Goal: Task Accomplishment & Management: Manage account settings

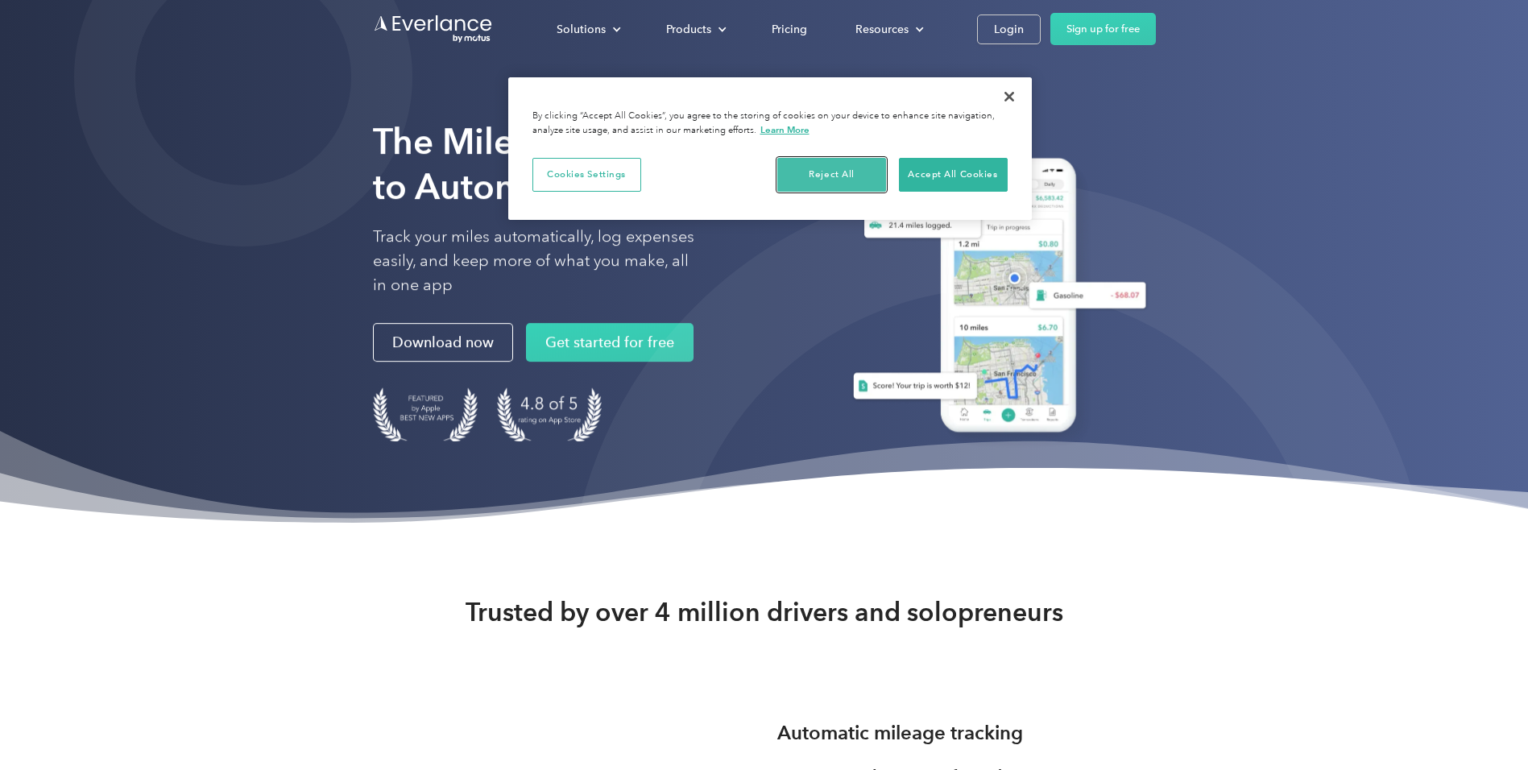
click at [833, 171] on button "Reject All" at bounding box center [831, 175] width 109 height 34
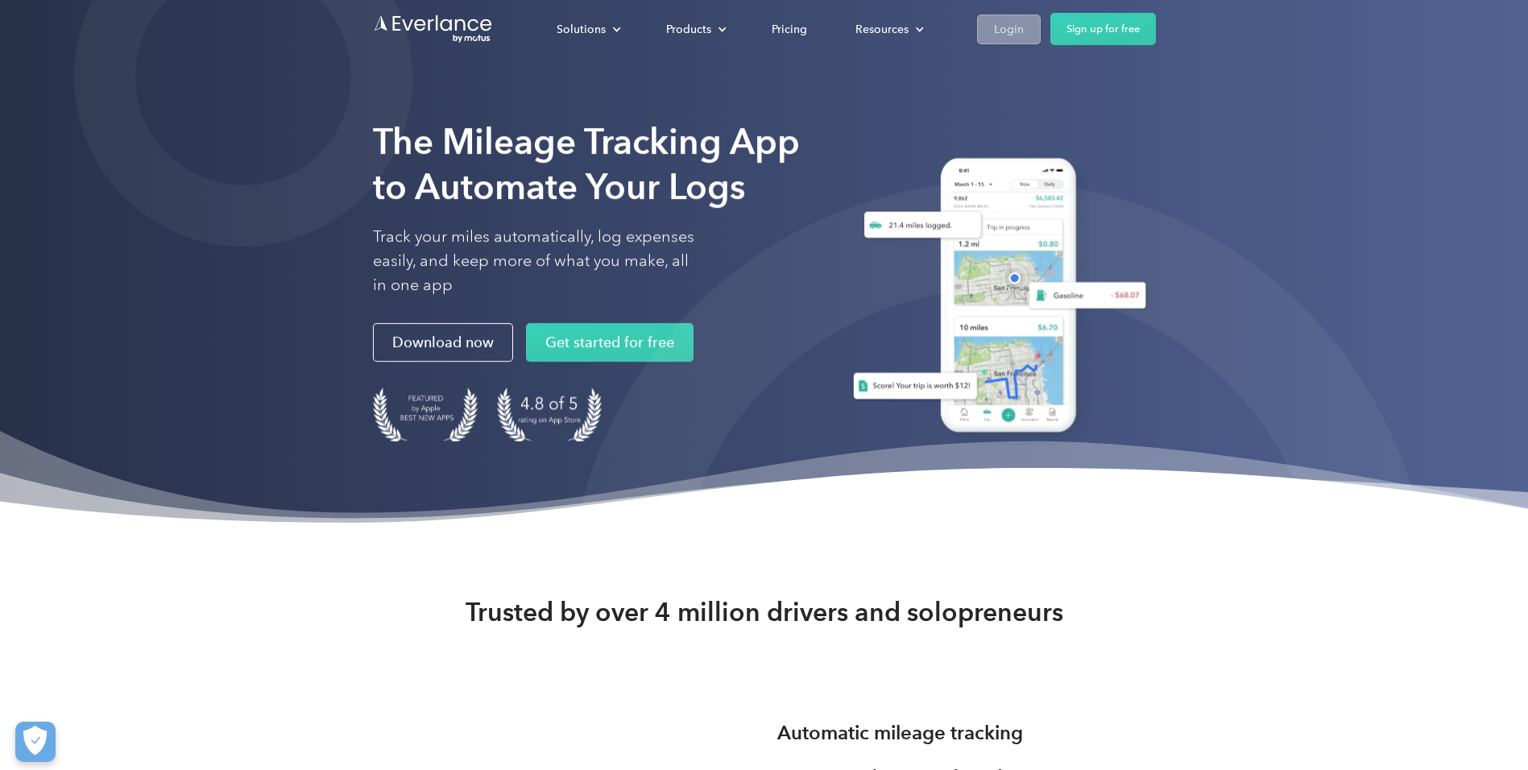
click at [1016, 34] on div "Login" at bounding box center [1009, 29] width 30 height 20
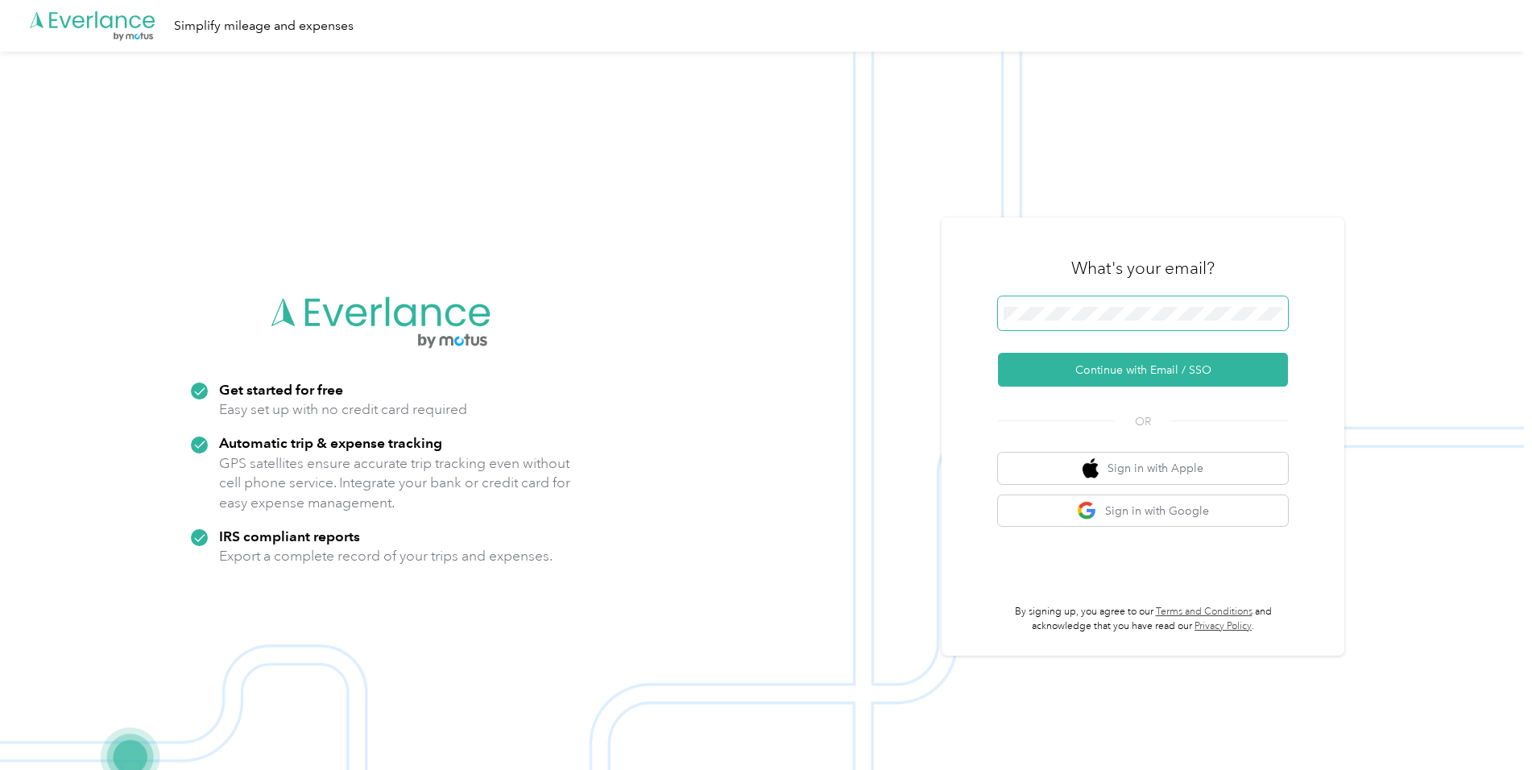
click at [1091, 305] on span at bounding box center [1143, 313] width 290 height 34
click at [1089, 324] on span at bounding box center [1143, 313] width 290 height 34
click at [1075, 374] on button "Continue with Email / SSO" at bounding box center [1143, 370] width 290 height 34
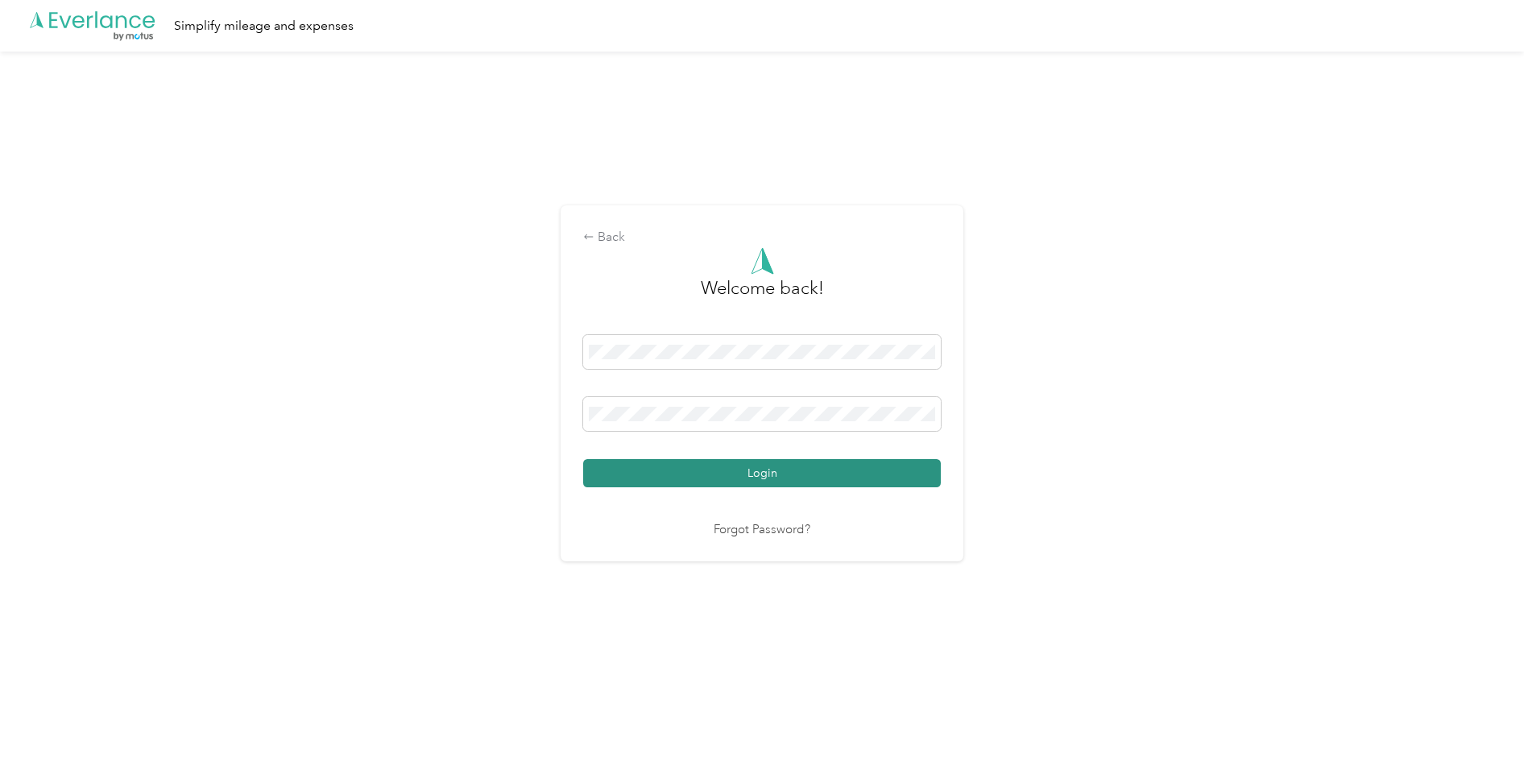
click at [923, 475] on button "Login" at bounding box center [762, 473] width 358 height 28
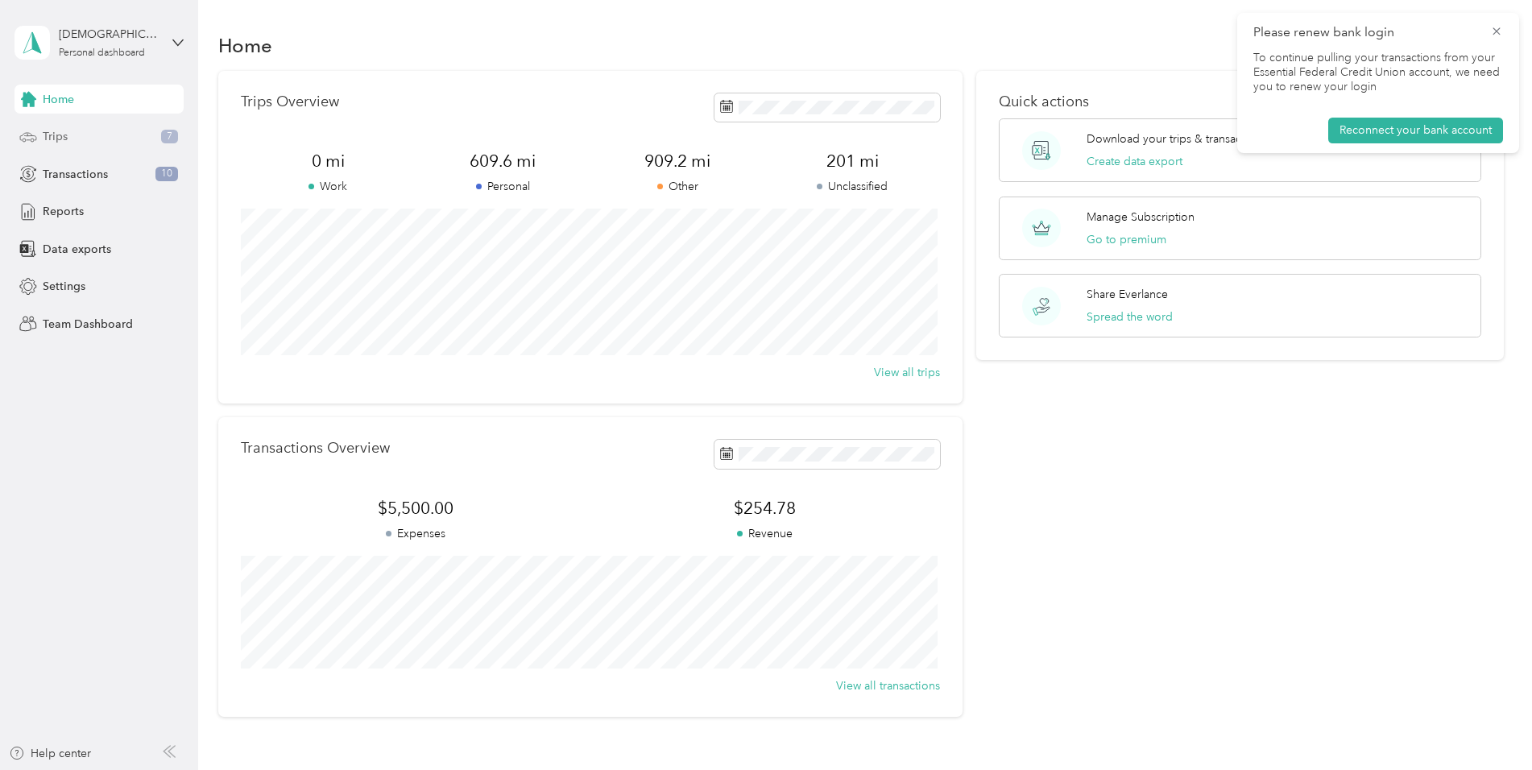
click at [174, 137] on span "7" at bounding box center [169, 137] width 17 height 14
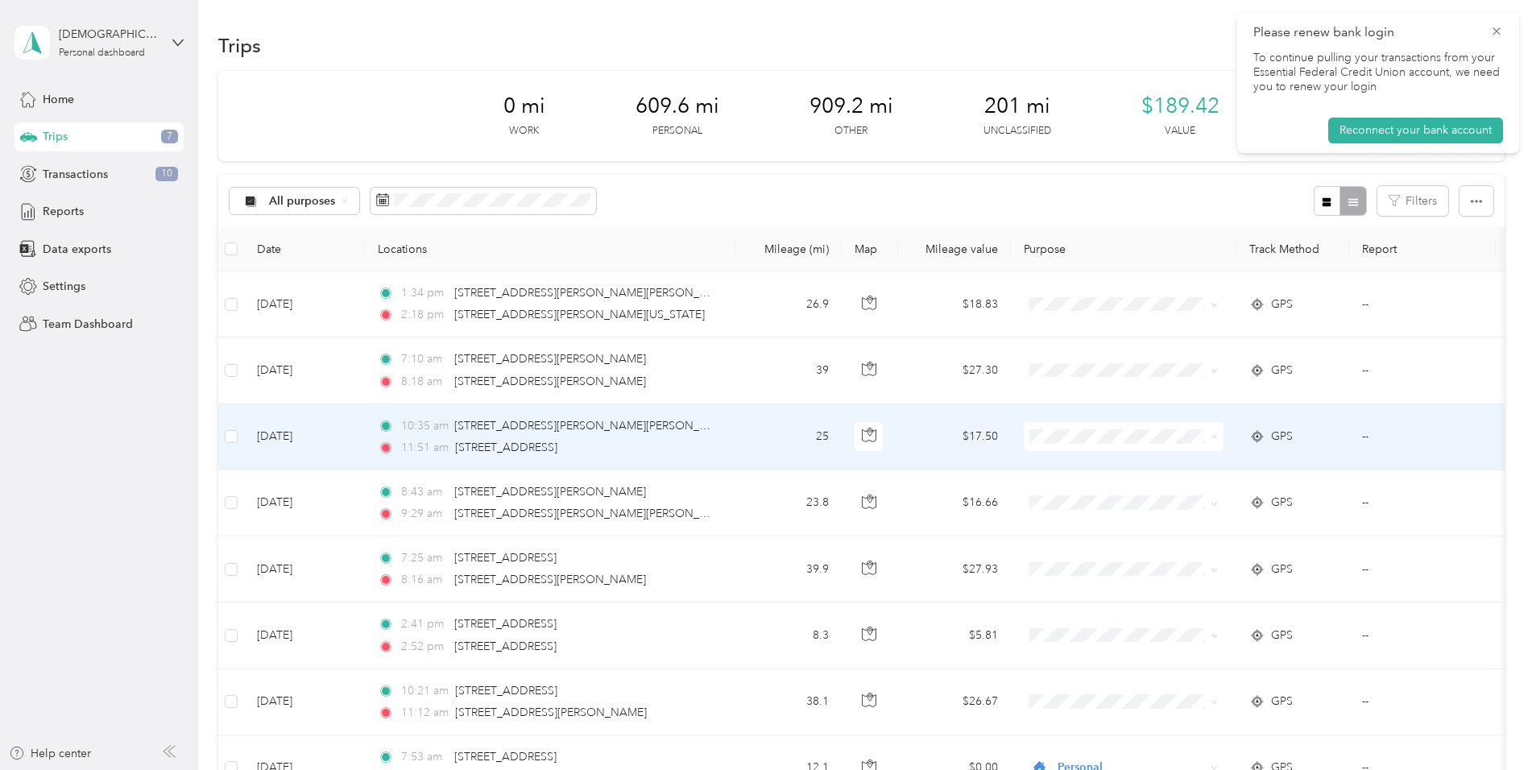
click at [1096, 605] on span "Medical" at bounding box center [1137, 607] width 149 height 17
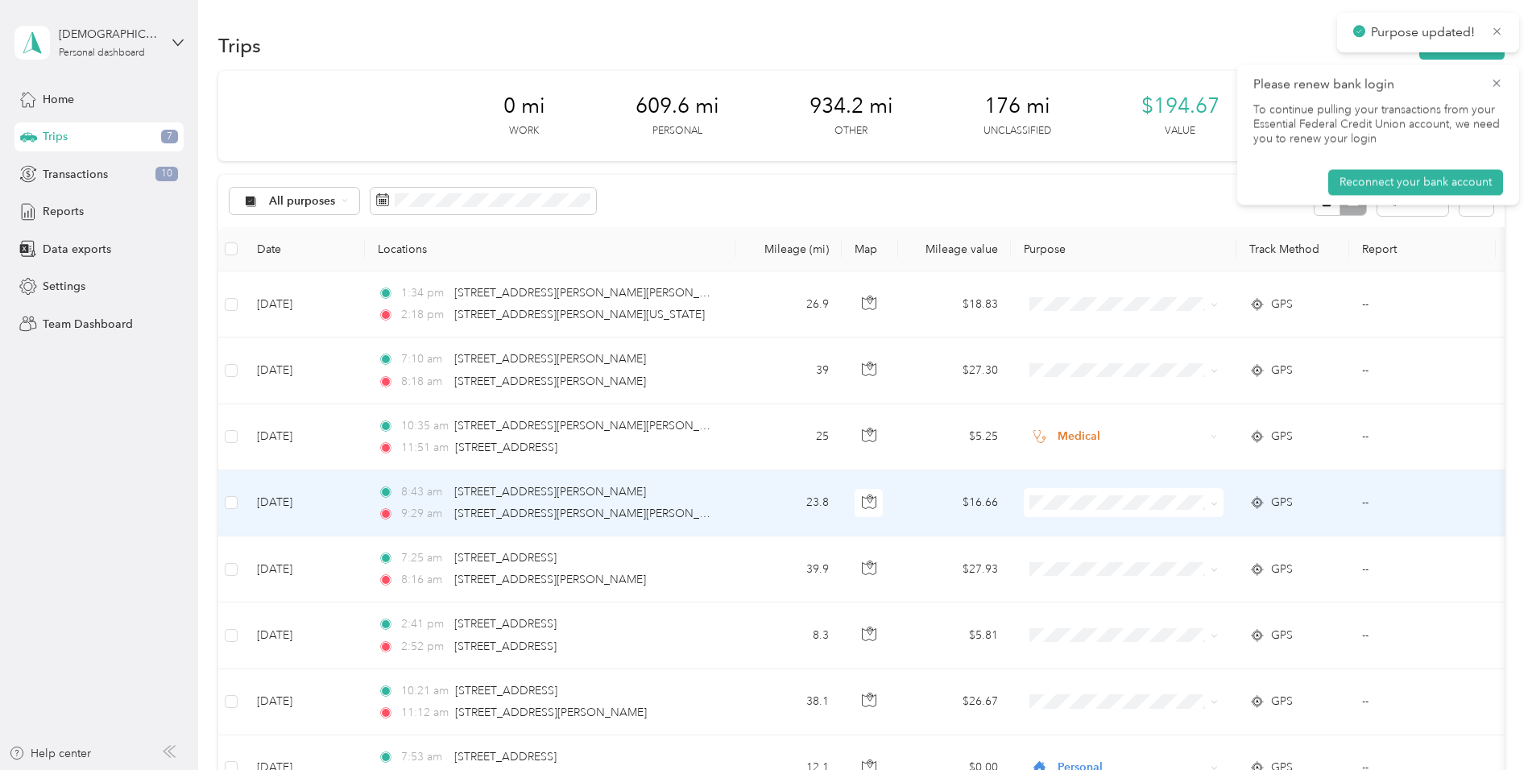
click at [1063, 510] on span at bounding box center [1124, 502] width 200 height 29
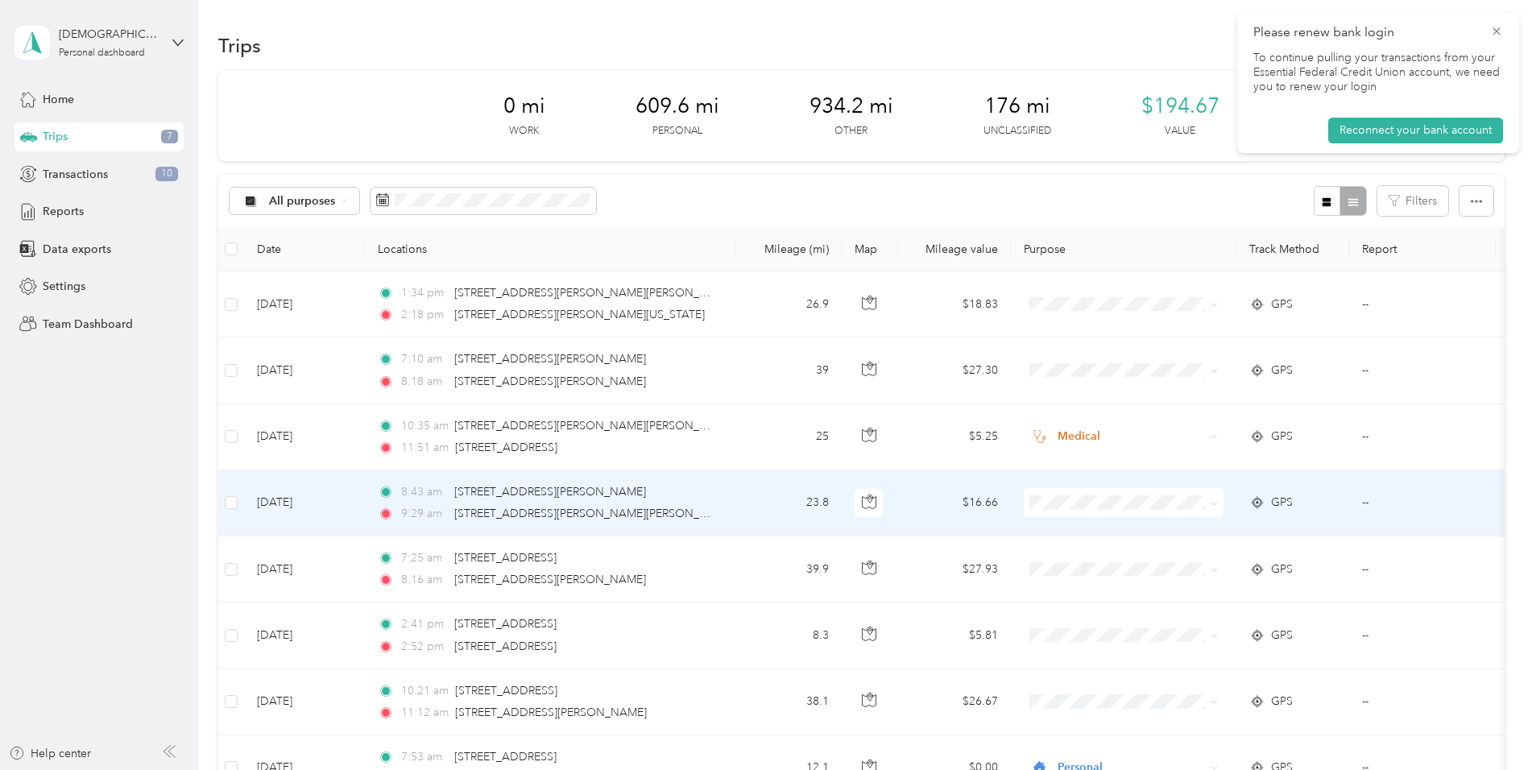
click at [1063, 510] on span at bounding box center [1124, 502] width 200 height 29
click at [1095, 671] on span "Medical" at bounding box center [1137, 673] width 149 height 17
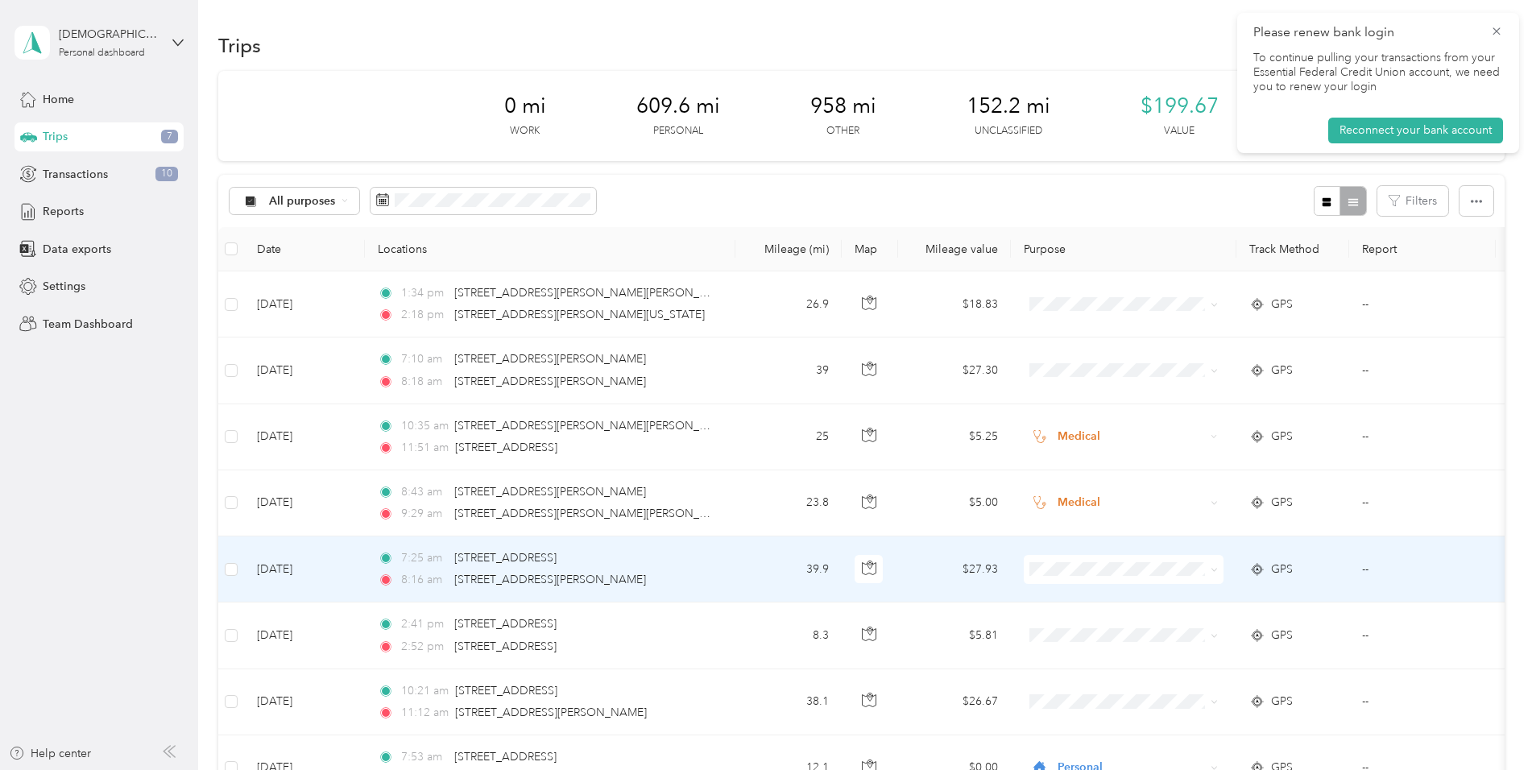
click at [1078, 482] on span "Medical" at bounding box center [1137, 482] width 149 height 17
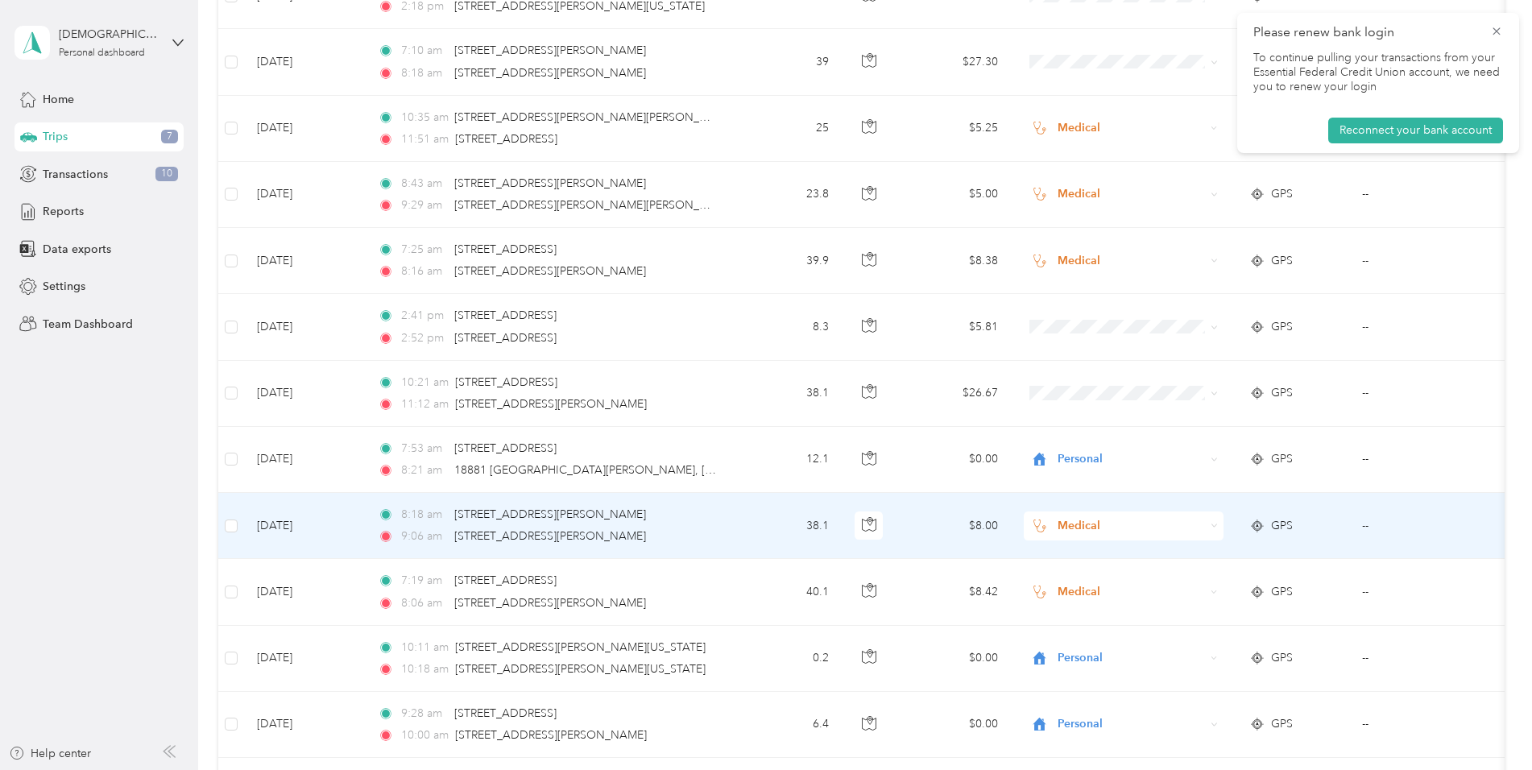
scroll to position [242, 0]
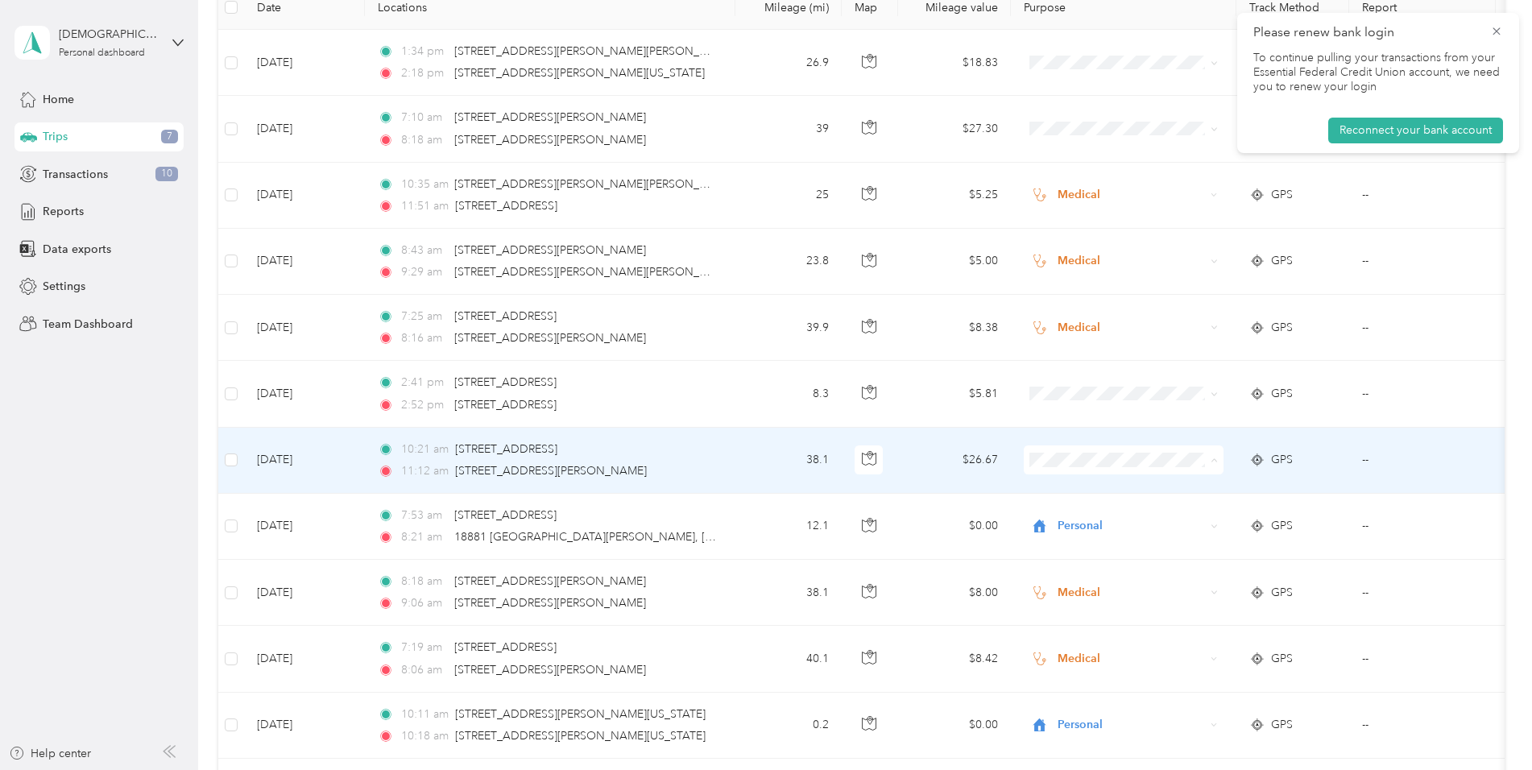
click at [1078, 516] on span "Personal" at bounding box center [1137, 518] width 149 height 17
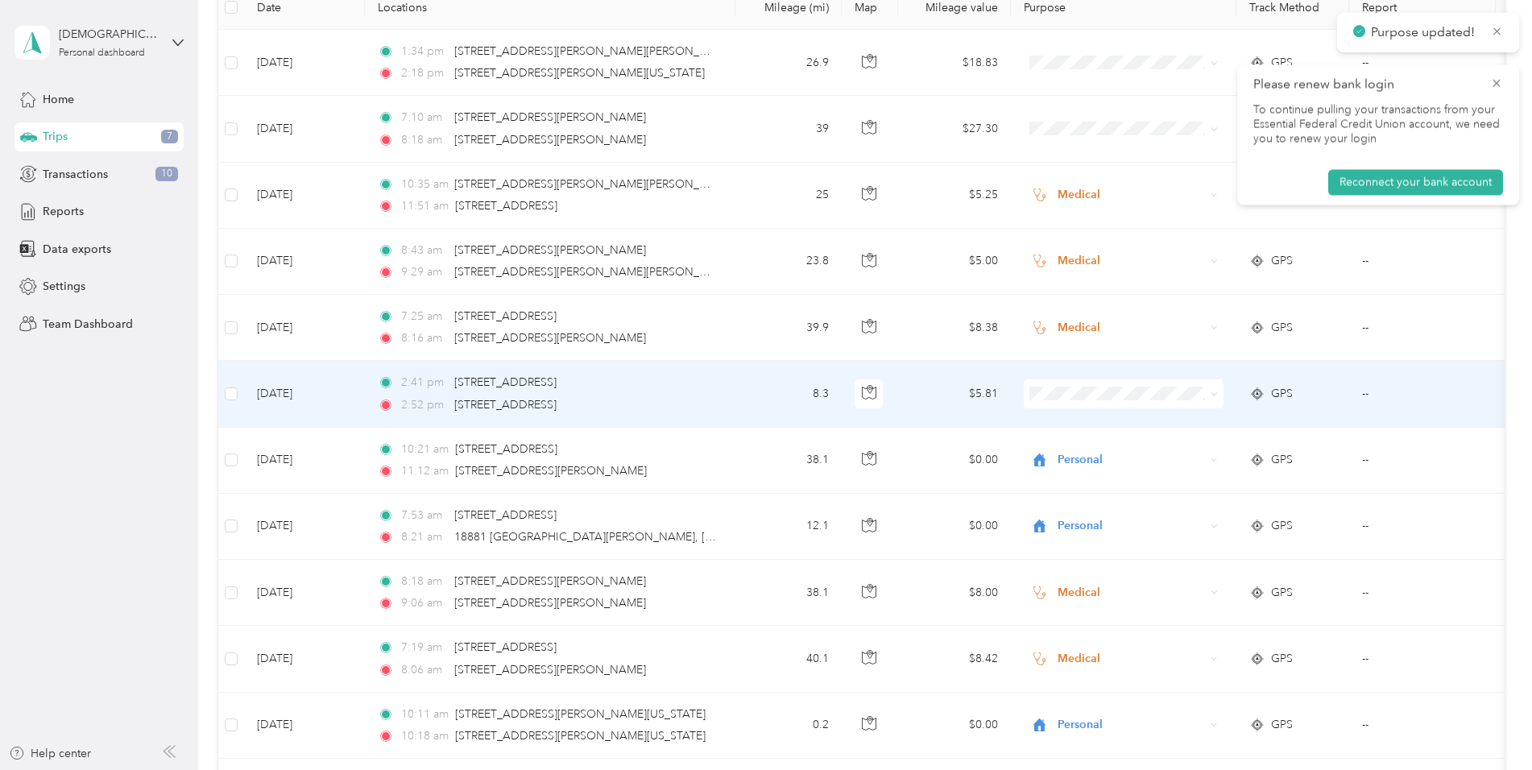
click at [1045, 402] on span at bounding box center [1124, 393] width 200 height 29
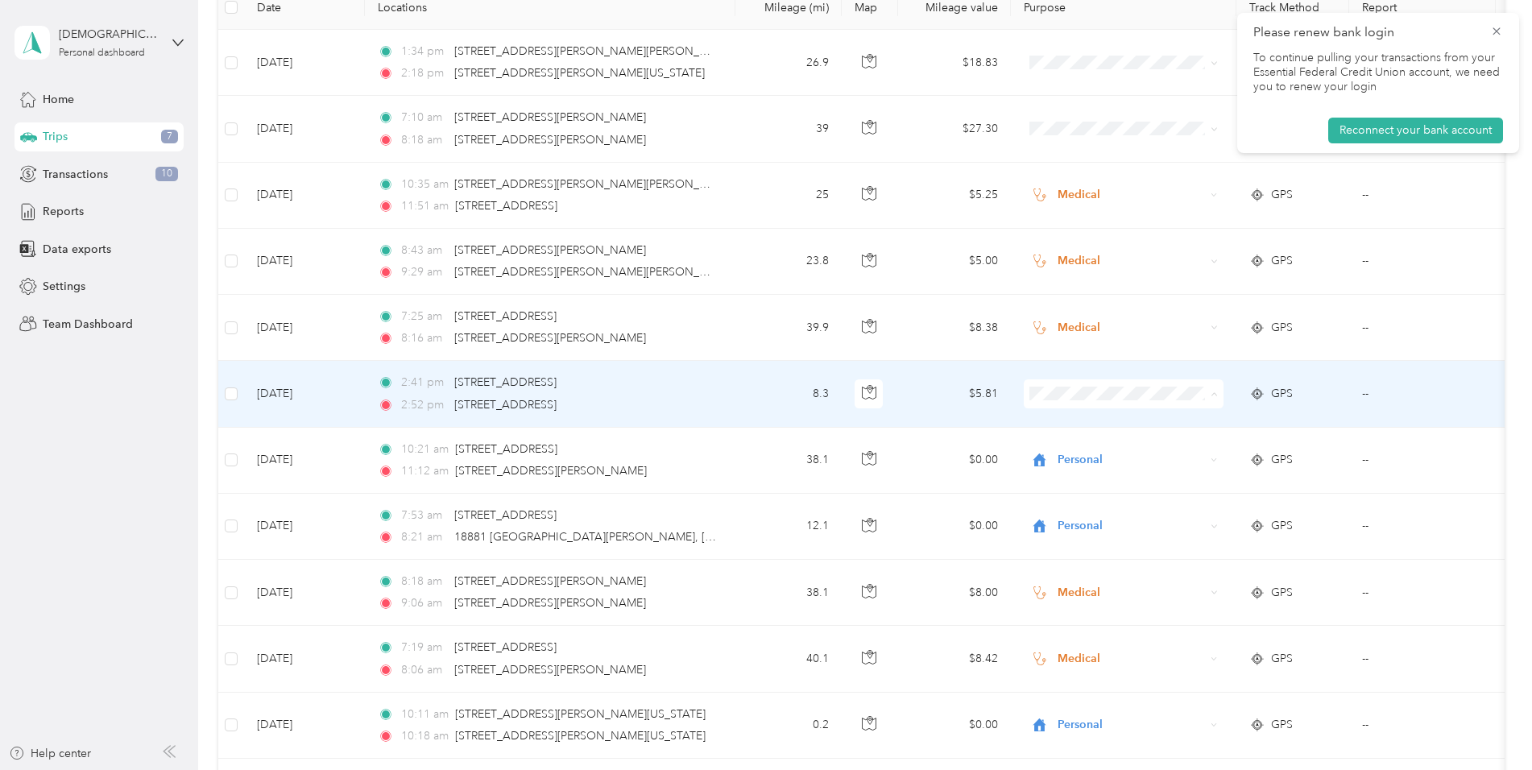
click at [1074, 452] on span "Personal" at bounding box center [1137, 452] width 149 height 17
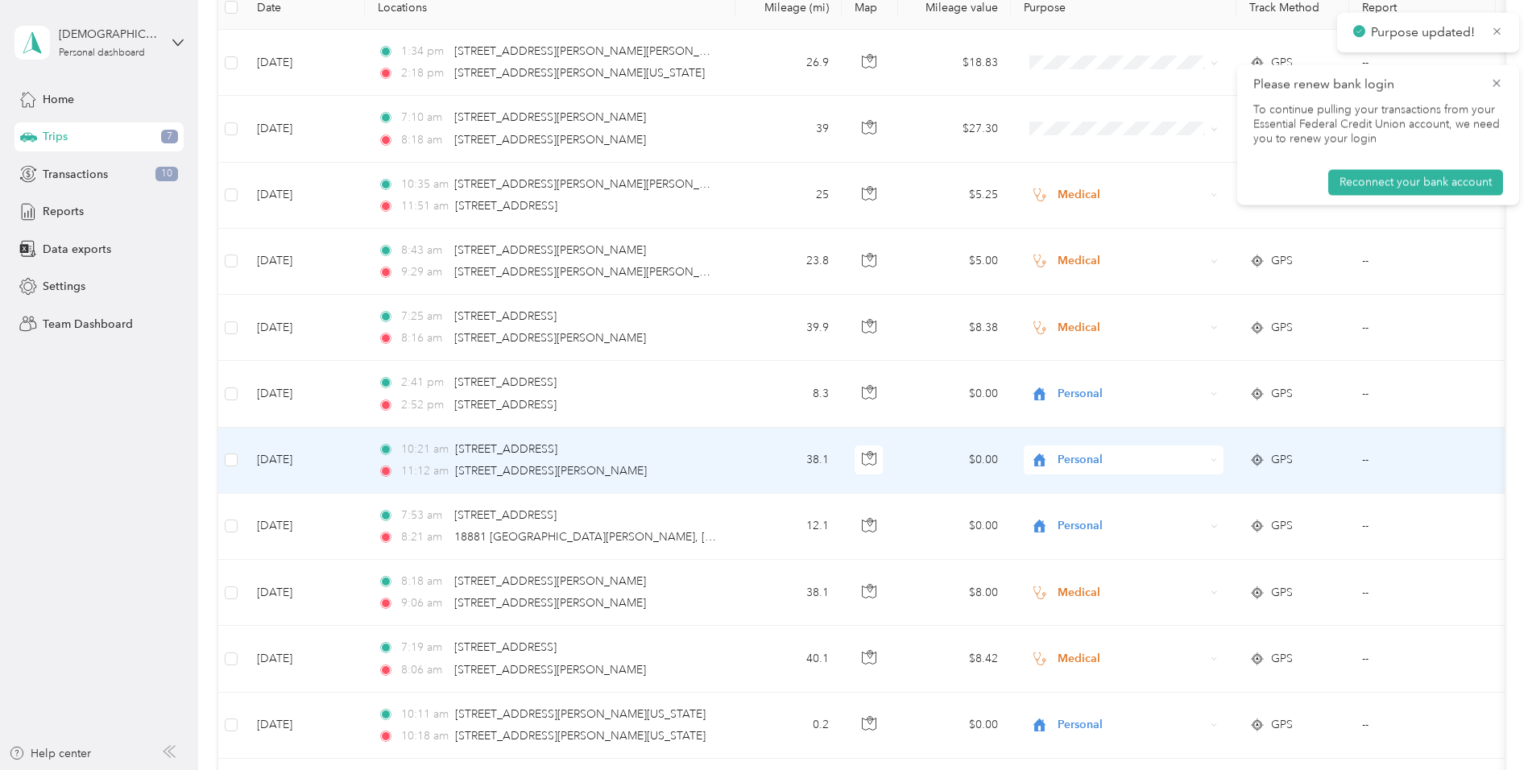
scroll to position [81, 0]
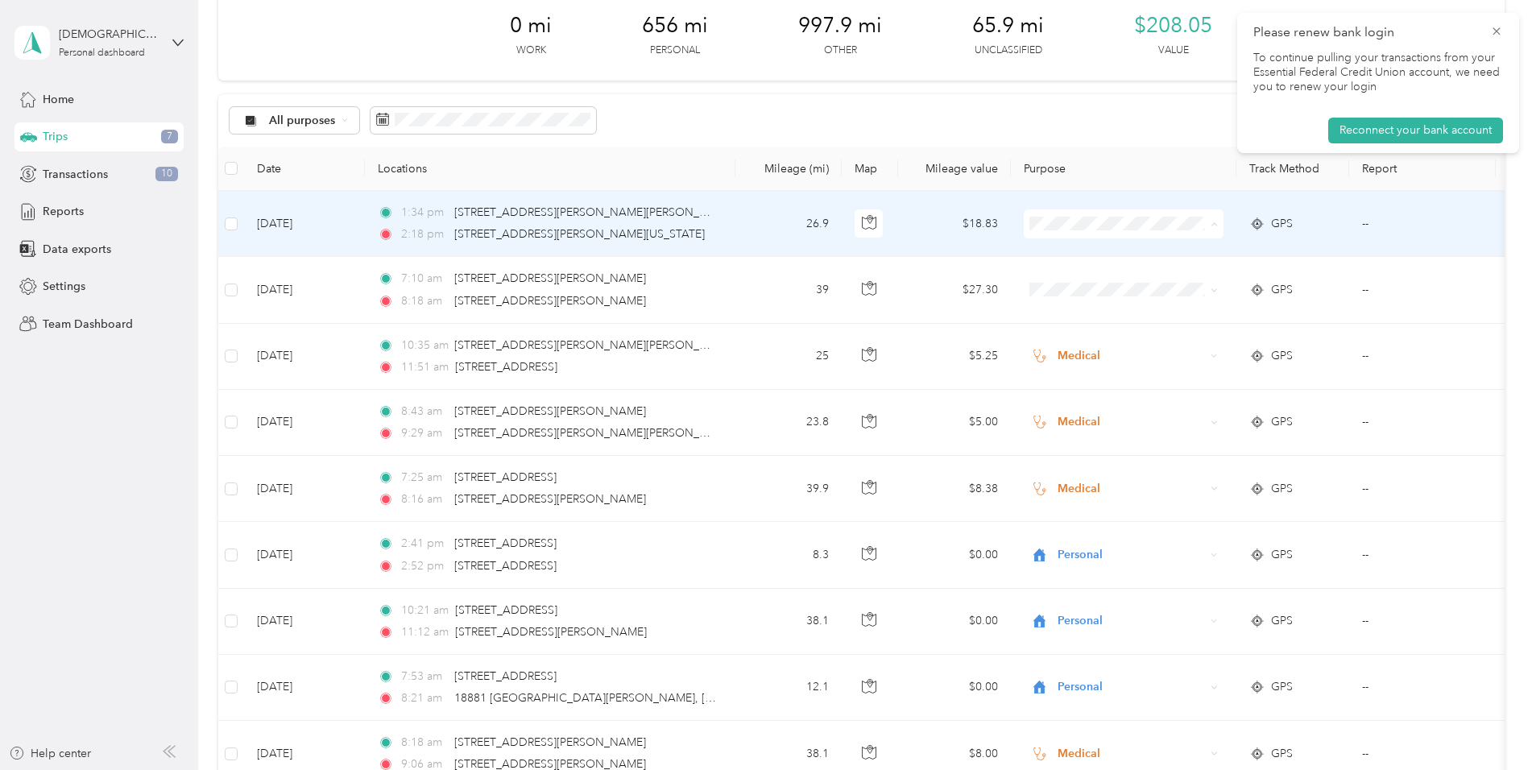
click at [1096, 283] on span "Personal" at bounding box center [1137, 282] width 149 height 17
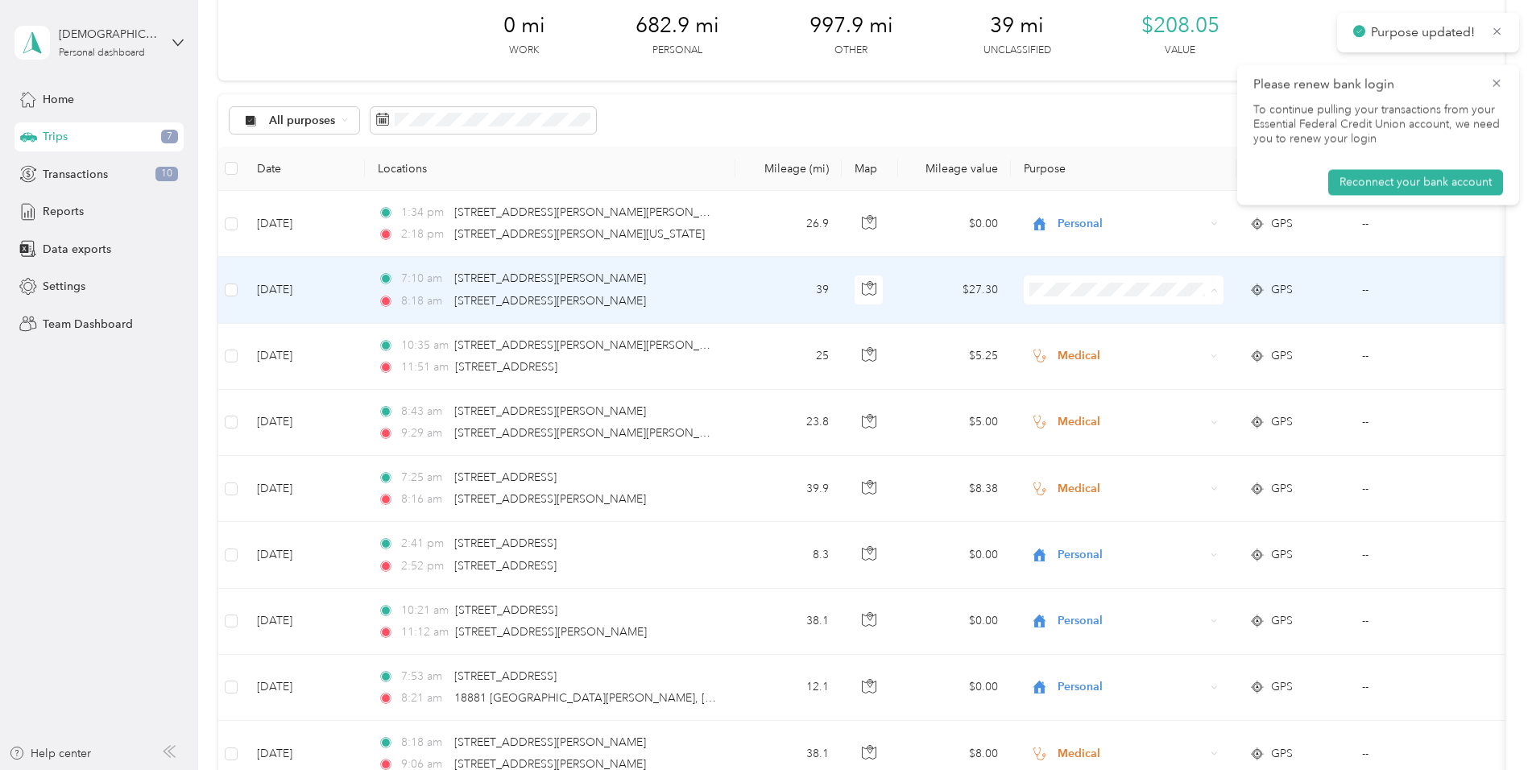
click at [1111, 346] on span "Personal" at bounding box center [1137, 348] width 149 height 17
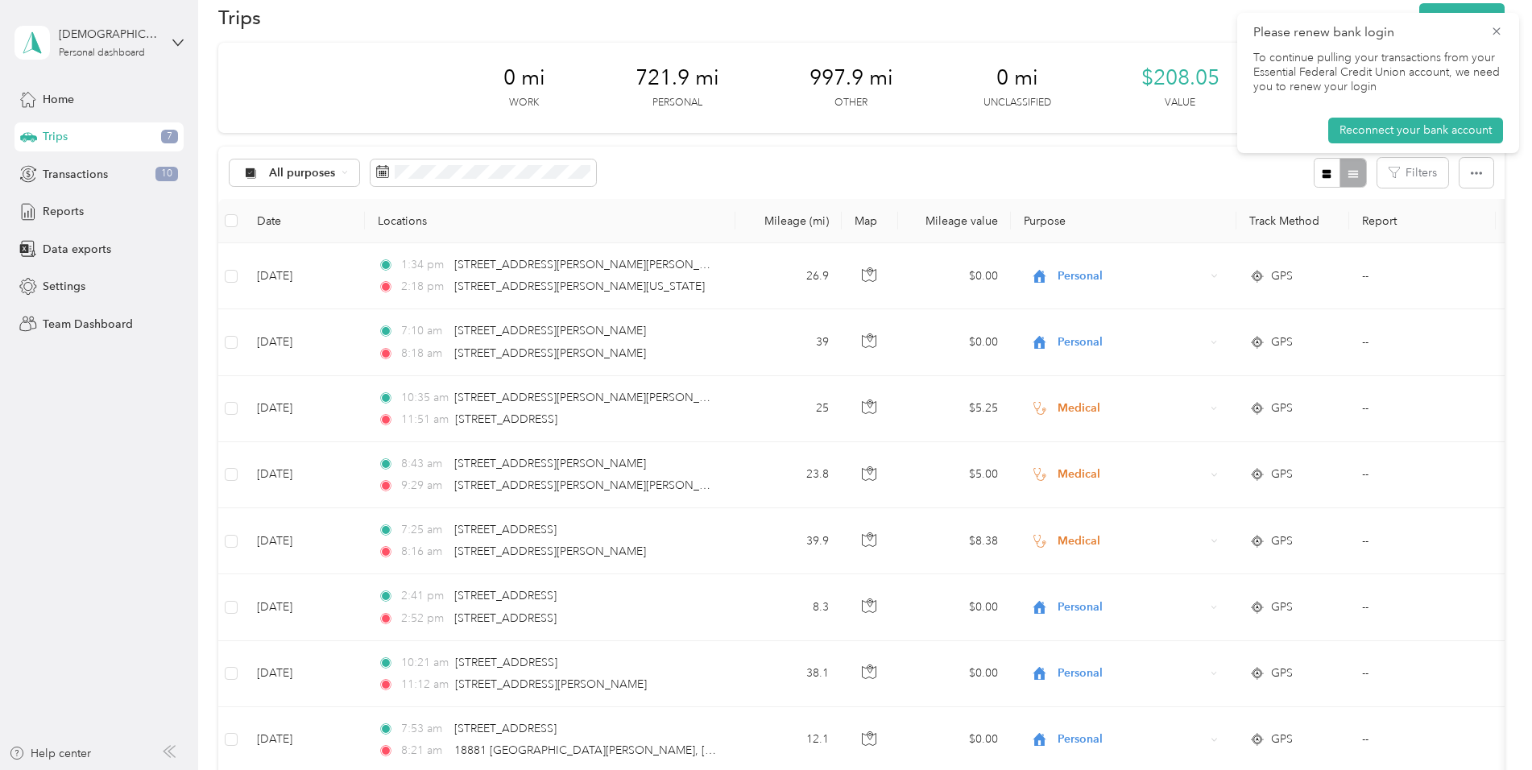
scroll to position [0, 0]
